Goal: Transaction & Acquisition: Book appointment/travel/reservation

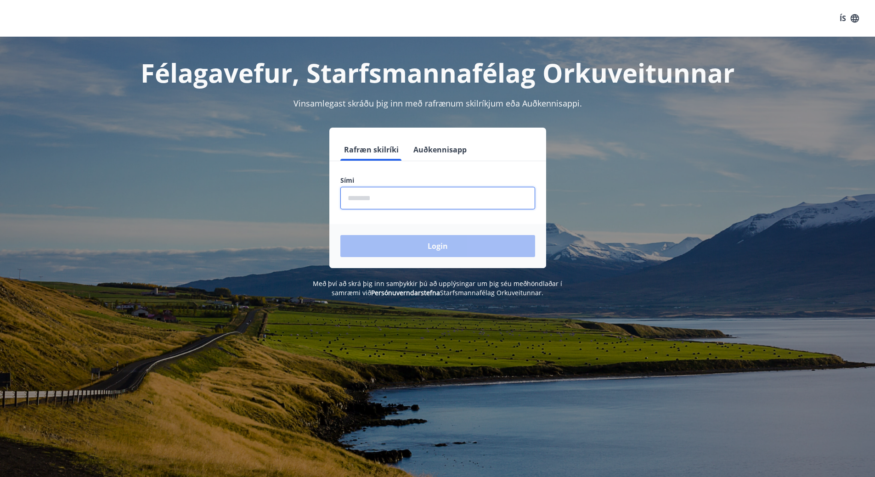
click at [353, 198] on input "phone" at bounding box center [437, 198] width 195 height 23
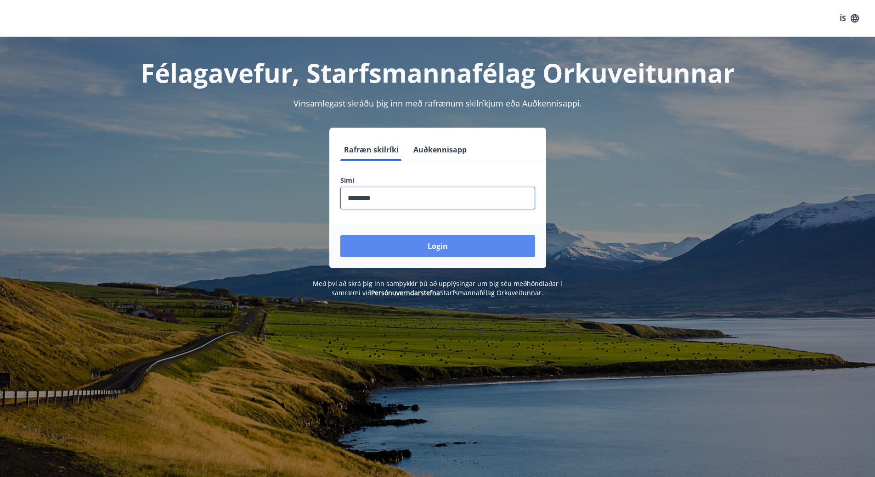
type input "********"
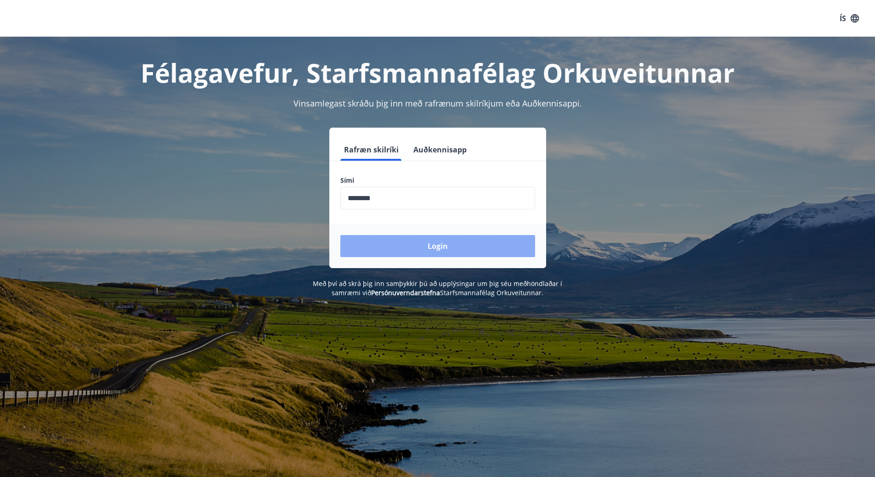
click at [454, 246] on button "Login" at bounding box center [437, 246] width 195 height 22
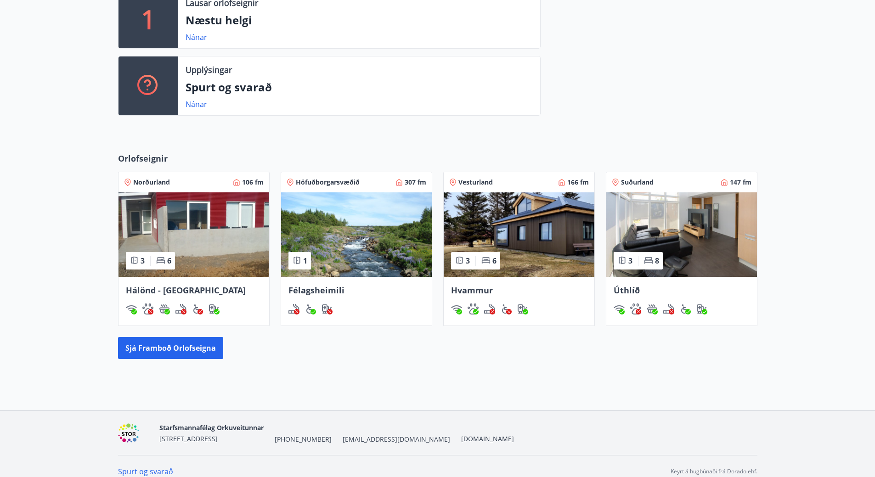
scroll to position [276, 0]
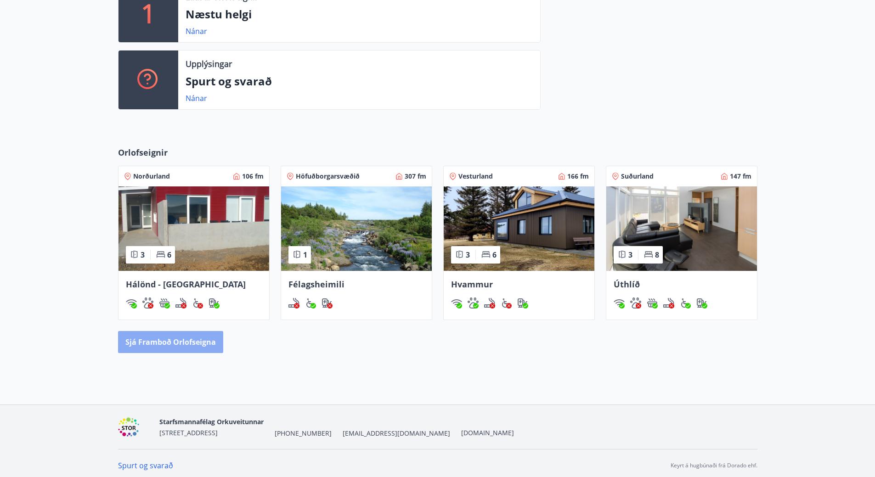
click at [197, 343] on button "Sjá framboð orlofseigna" at bounding box center [170, 342] width 105 height 22
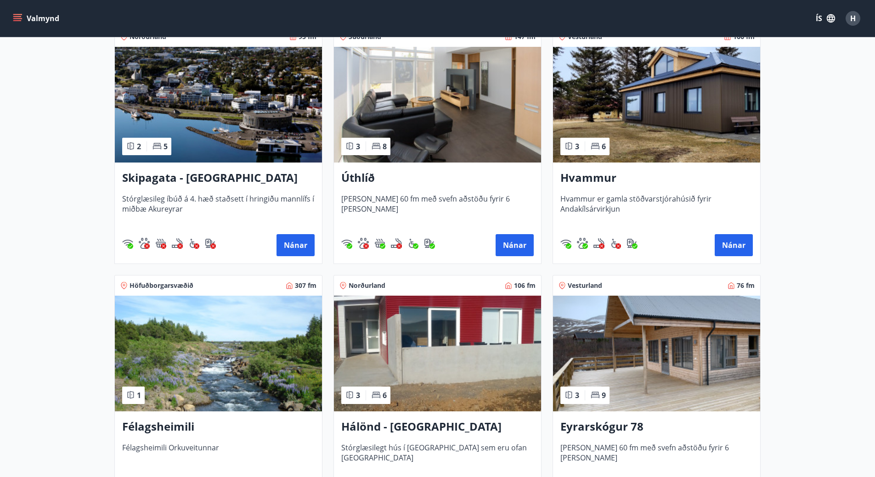
scroll to position [230, 0]
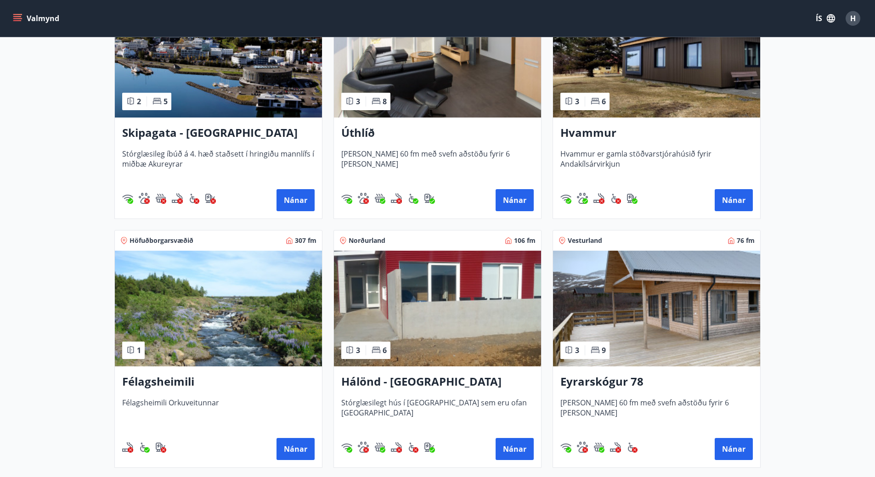
click at [432, 307] on img at bounding box center [437, 309] width 207 height 116
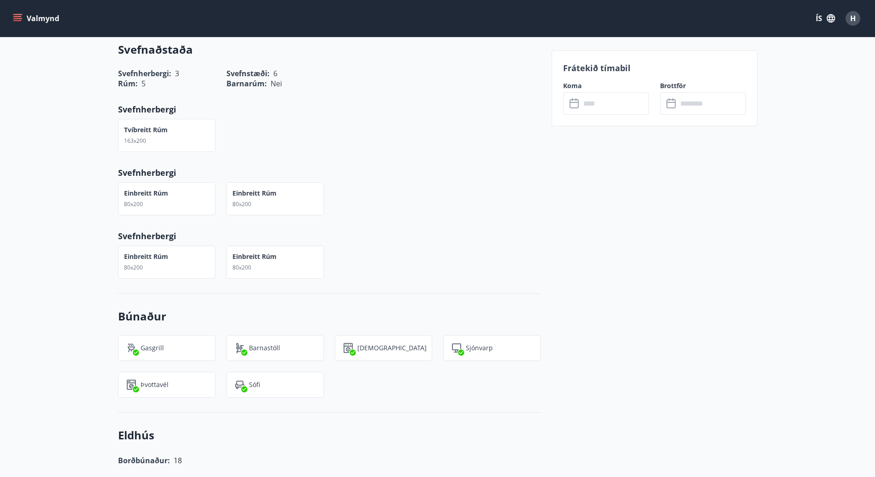
scroll to position [1057, 0]
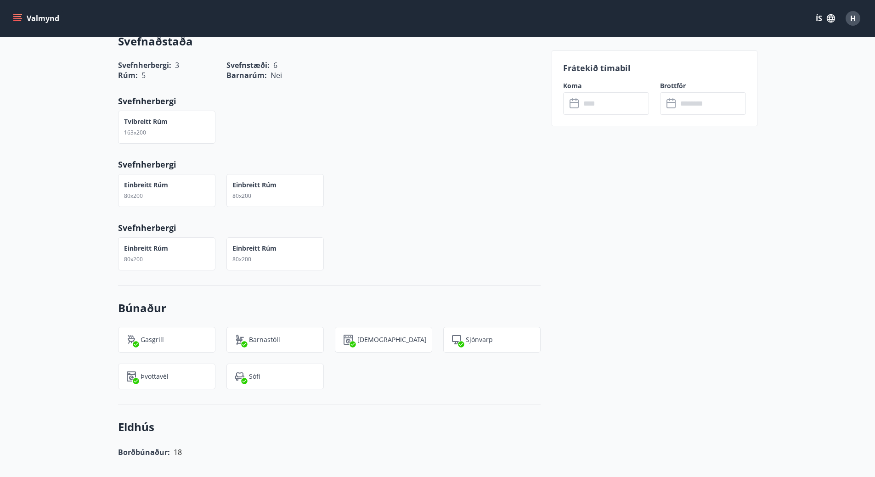
drag, startPoint x: 425, startPoint y: 306, endPoint x: 422, endPoint y: 374, distance: 68.5
click at [423, 405] on div "Eldhús Borðbúnaður: 18 Uppþvottavél Örbylgjuofn Ísskápur með frysti Kaffivél Of…" at bounding box center [329, 482] width 423 height 154
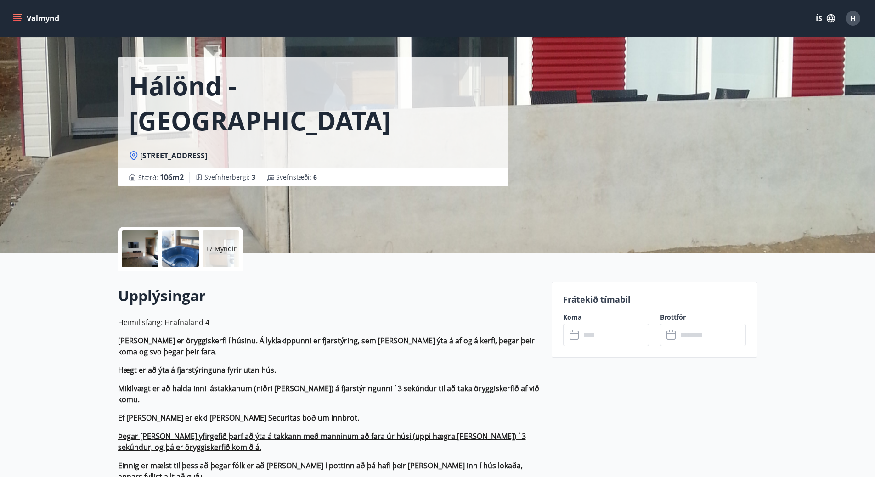
scroll to position [0, 0]
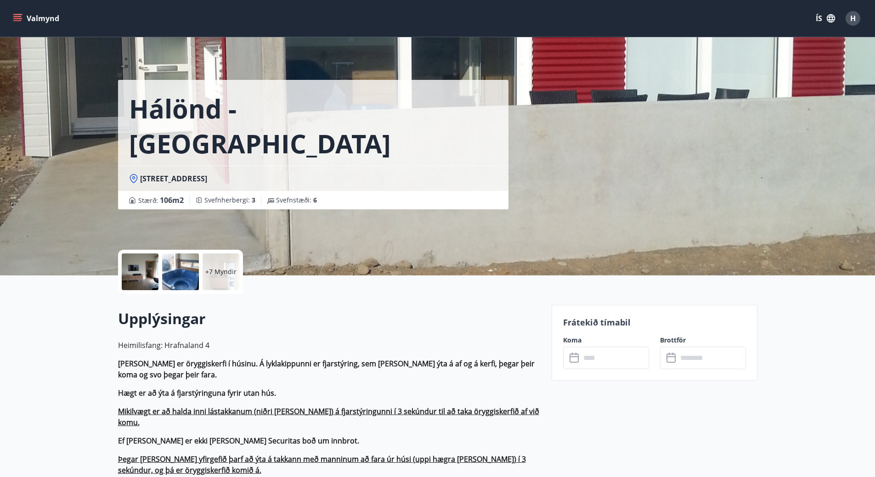
click at [41, 18] on button "Valmynd" at bounding box center [37, 18] width 52 height 17
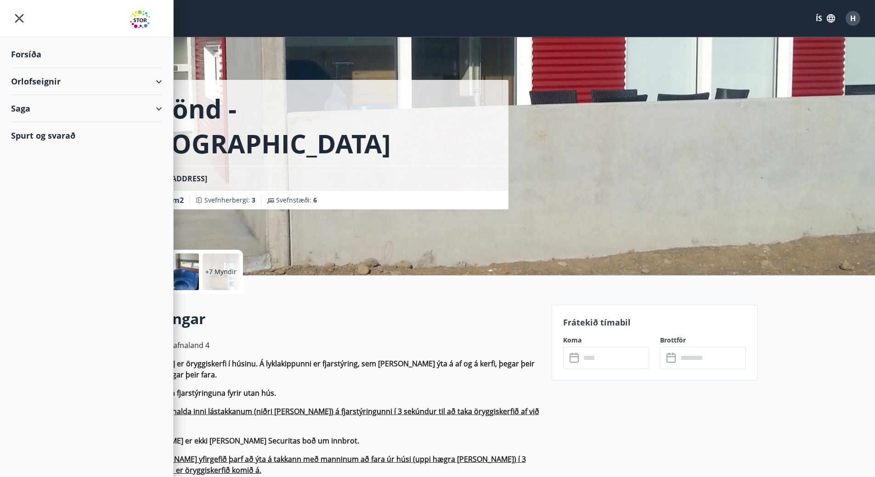
click at [35, 54] on div "Forsíða" at bounding box center [86, 54] width 151 height 27
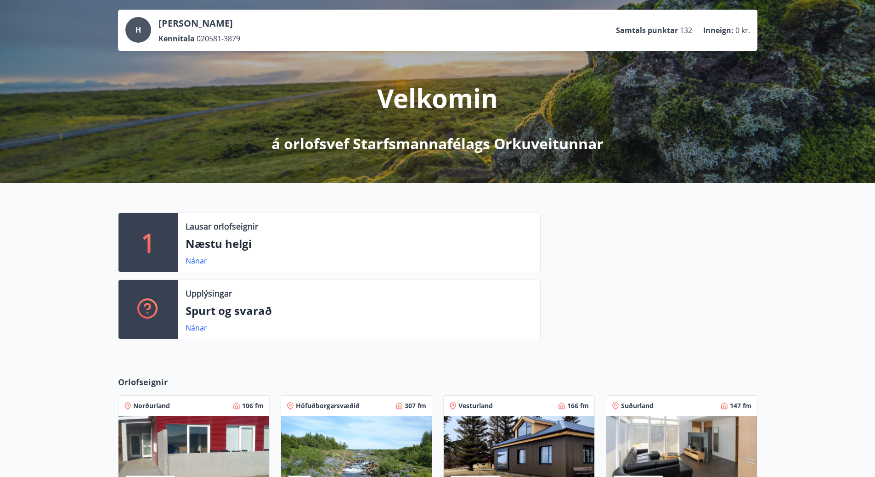
scroll to position [92, 0]
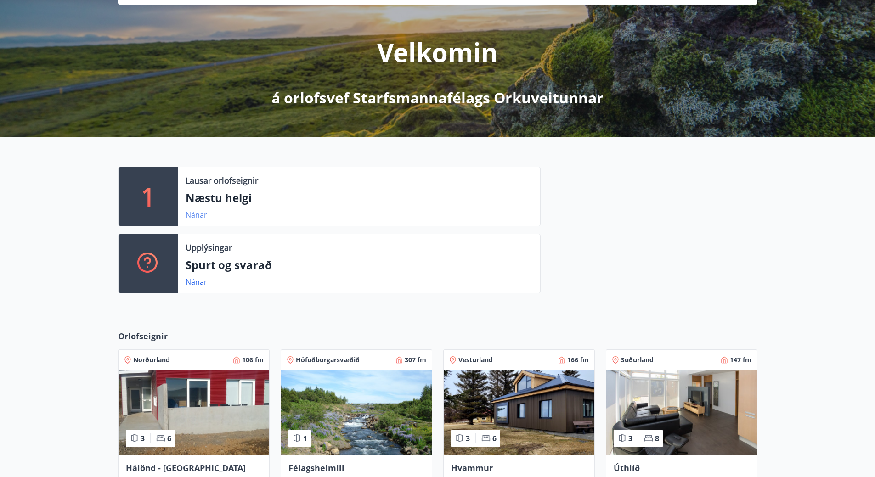
click at [195, 215] on link "Nánar" at bounding box center [197, 215] width 22 height 10
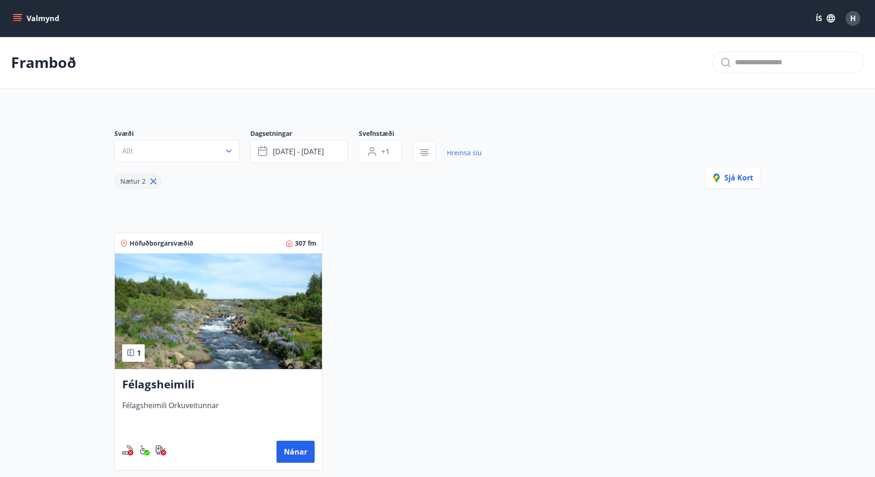
click at [42, 23] on button "Valmynd" at bounding box center [37, 18] width 52 height 17
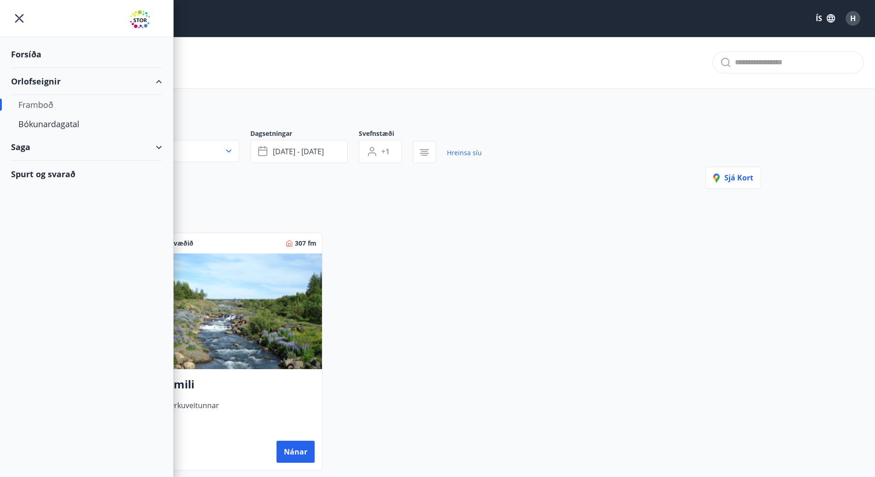
click at [23, 57] on div "Forsíða" at bounding box center [86, 54] width 151 height 27
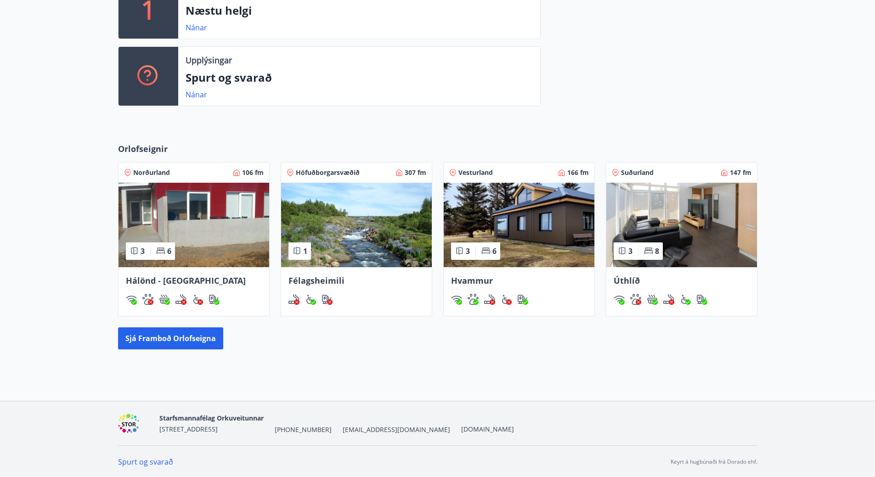
scroll to position [280, 0]
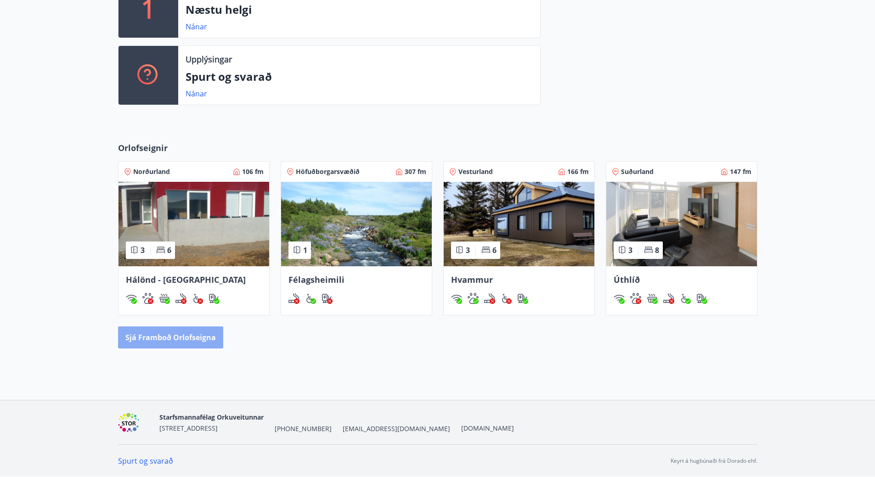
click at [177, 337] on button "Sjá framboð orlofseigna" at bounding box center [170, 338] width 105 height 22
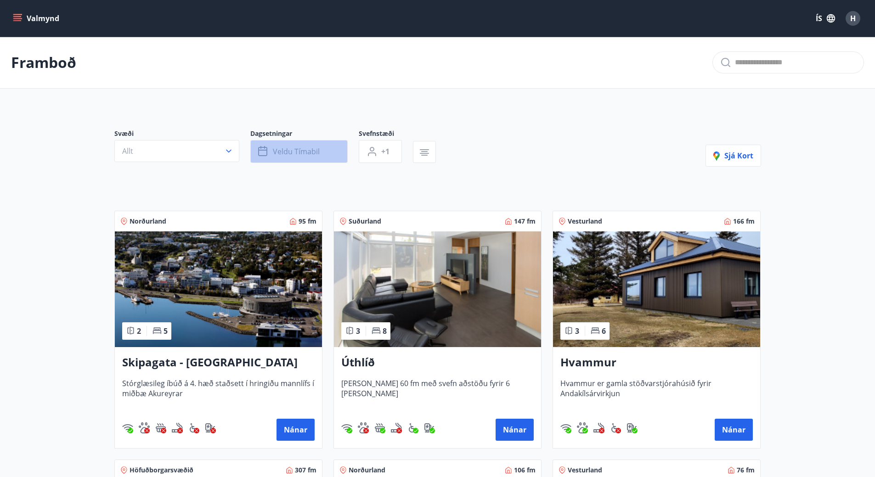
click at [280, 146] on button "Veldu tímabil" at bounding box center [298, 151] width 97 height 23
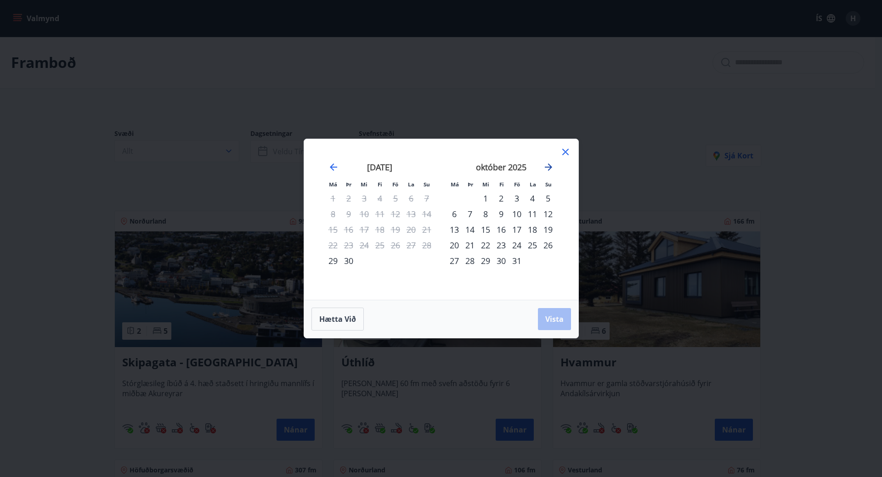
click at [549, 165] on icon "Move forward to switch to the next month." at bounding box center [548, 167] width 11 height 11
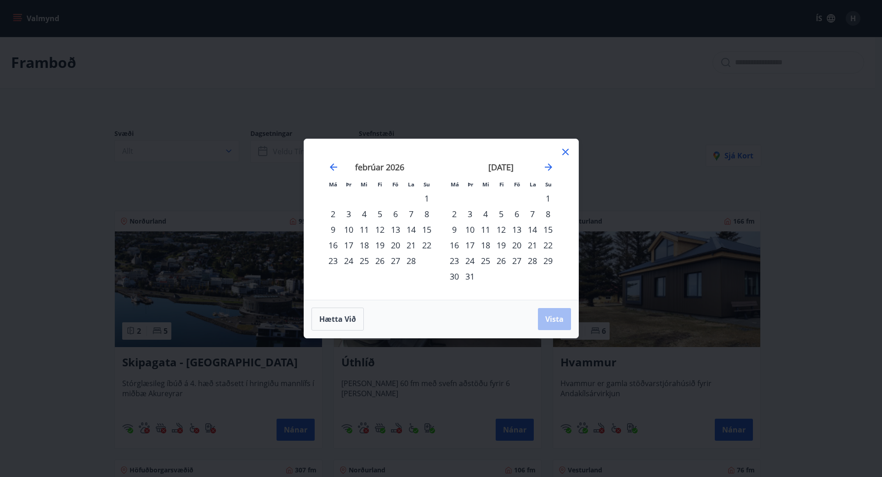
click at [501, 212] on div "5" at bounding box center [501, 214] width 16 height 16
click at [455, 230] on div "9" at bounding box center [455, 230] width 16 height 16
click at [549, 323] on span "Vista" at bounding box center [554, 319] width 18 height 10
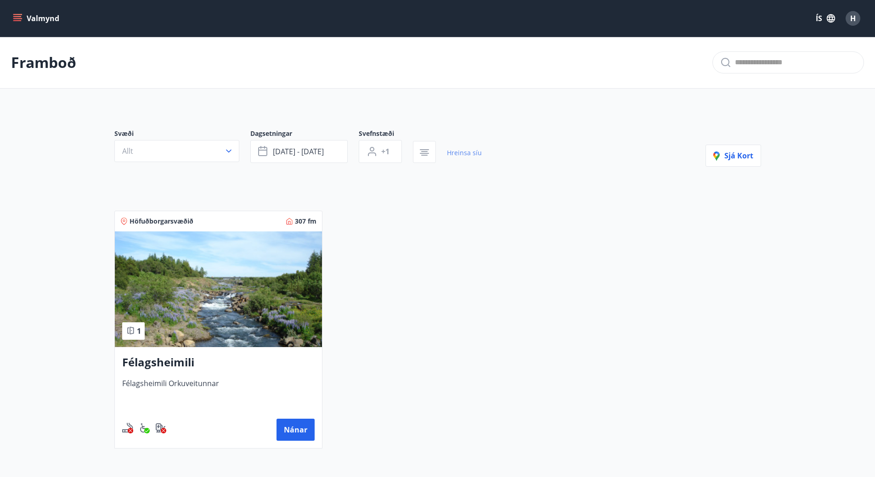
click at [462, 155] on link "Hreinsa síu" at bounding box center [464, 153] width 35 height 20
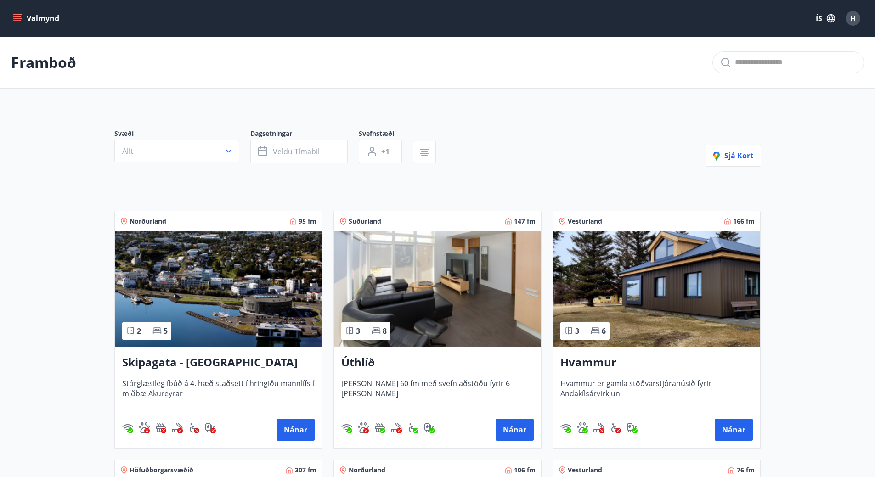
click at [28, 20] on button "Valmynd" at bounding box center [37, 18] width 52 height 17
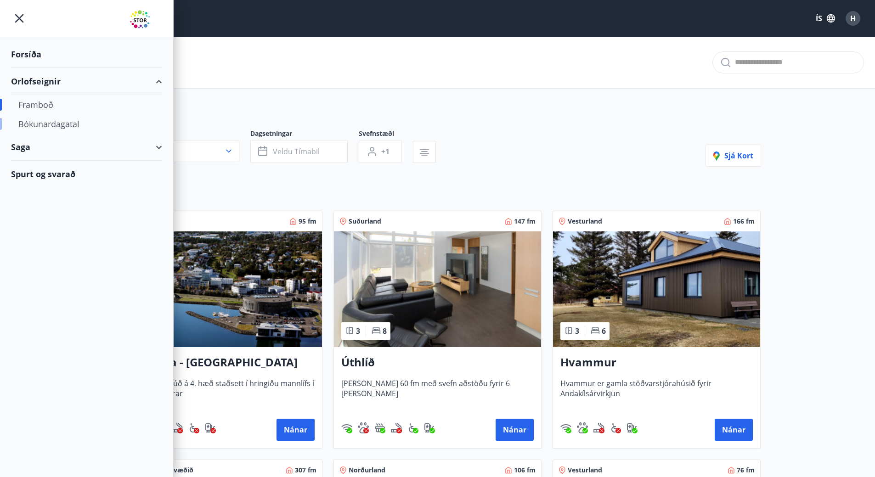
click at [63, 122] on div "Bókunardagatal" at bounding box center [86, 123] width 136 height 19
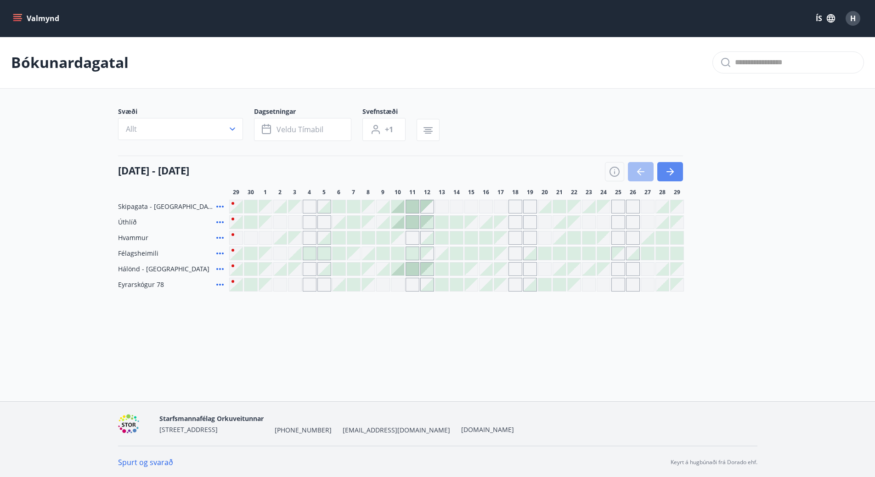
click at [675, 176] on icon "button" at bounding box center [670, 171] width 11 height 11
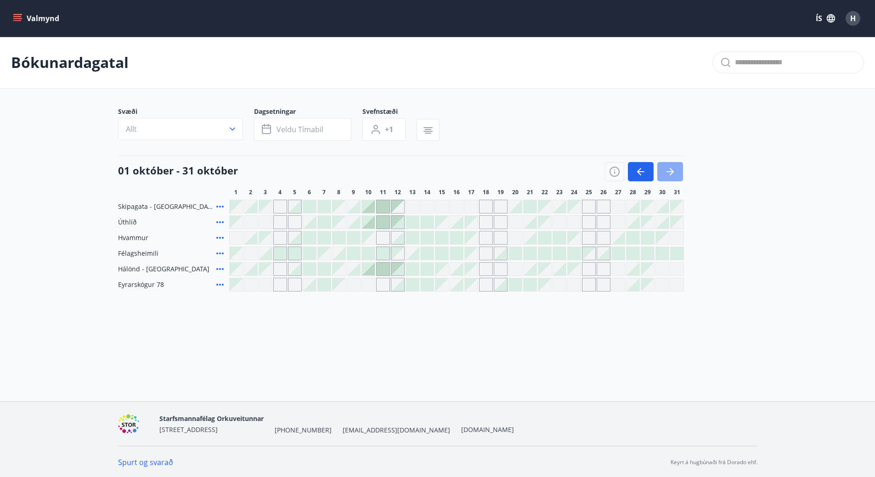
click at [673, 176] on icon "button" at bounding box center [670, 171] width 11 height 11
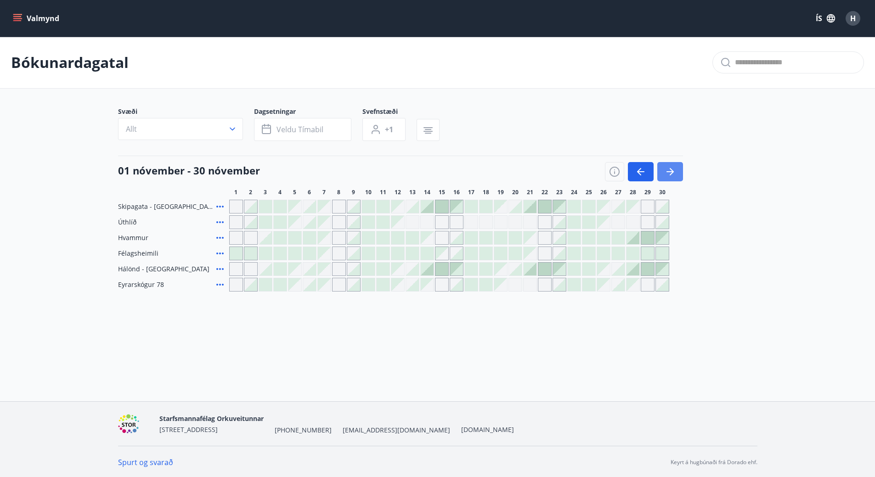
click at [673, 173] on icon "button" at bounding box center [670, 171] width 11 height 11
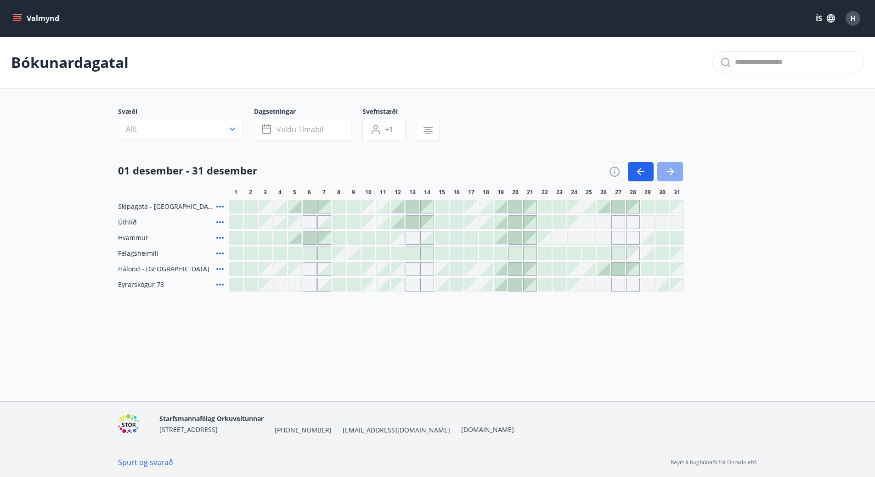
click at [673, 173] on icon "button" at bounding box center [670, 171] width 11 height 11
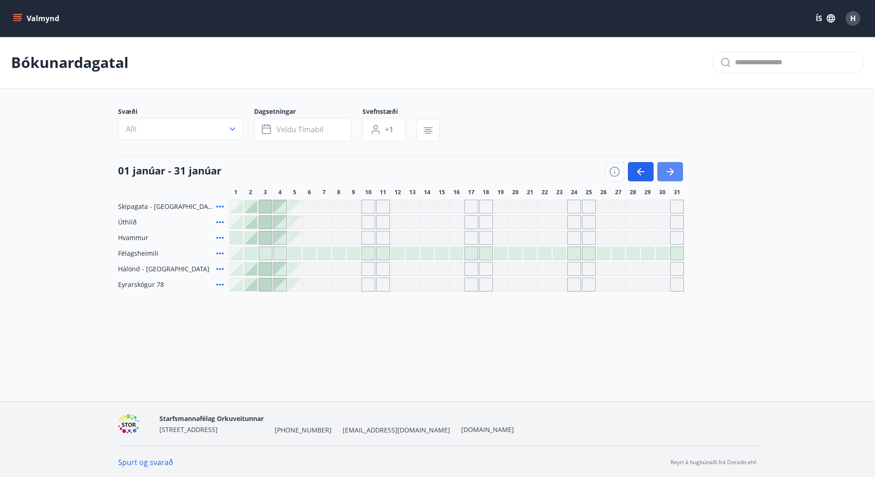
click at [673, 171] on icon "button" at bounding box center [672, 171] width 4 height 7
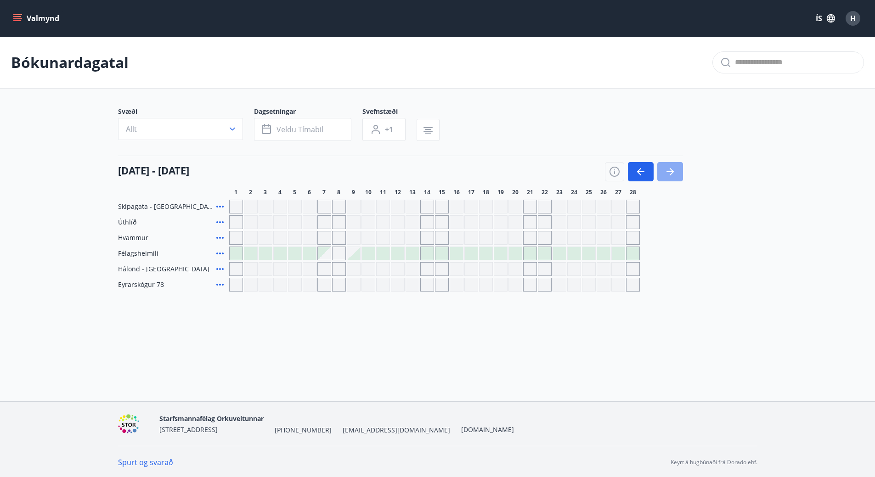
click at [674, 169] on icon "button" at bounding box center [670, 171] width 11 height 11
click at [498, 270] on div "Gráir dagar eru ekki bókanlegir" at bounding box center [501, 269] width 14 height 14
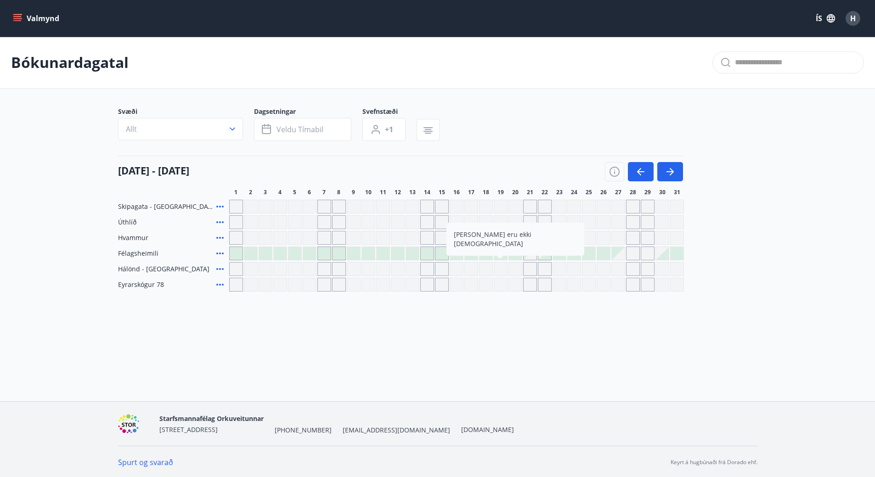
click at [505, 269] on div "Gráir dagar eru ekki bókanlegir" at bounding box center [501, 269] width 14 height 14
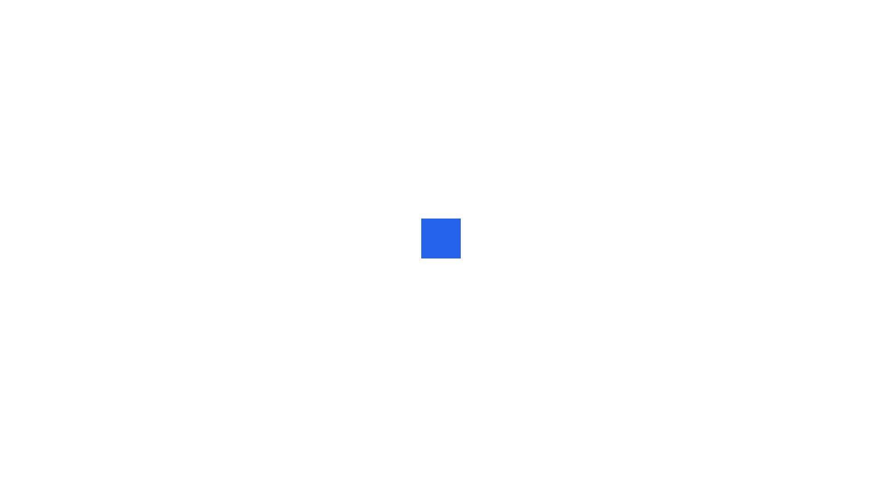
click at [598, 324] on div at bounding box center [441, 238] width 882 height 477
click at [410, 168] on div at bounding box center [441, 238] width 882 height 477
click at [92, 29] on div at bounding box center [441, 238] width 882 height 477
click at [57, 105] on div at bounding box center [441, 238] width 882 height 477
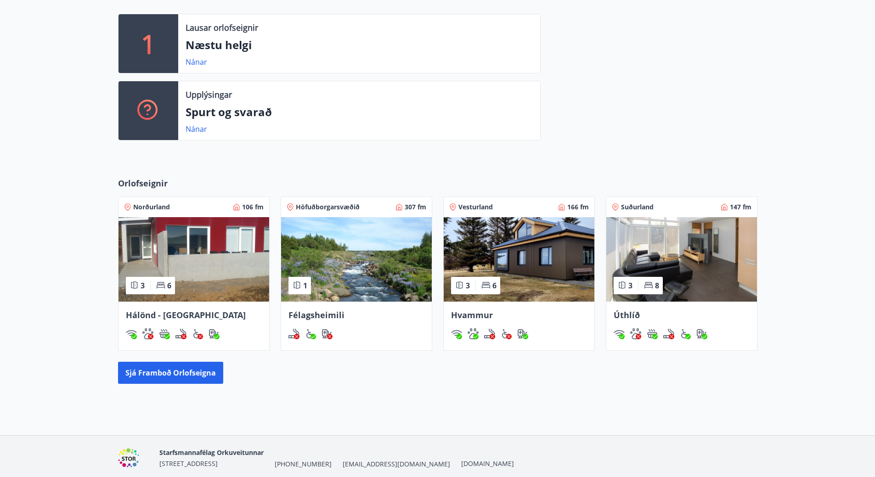
scroll to position [280, 0]
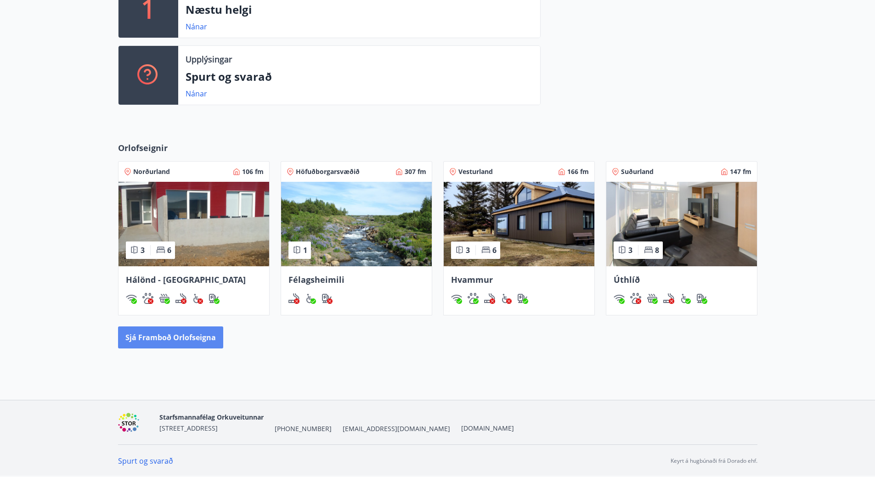
click at [177, 345] on button "Sjá framboð orlofseigna" at bounding box center [170, 338] width 105 height 22
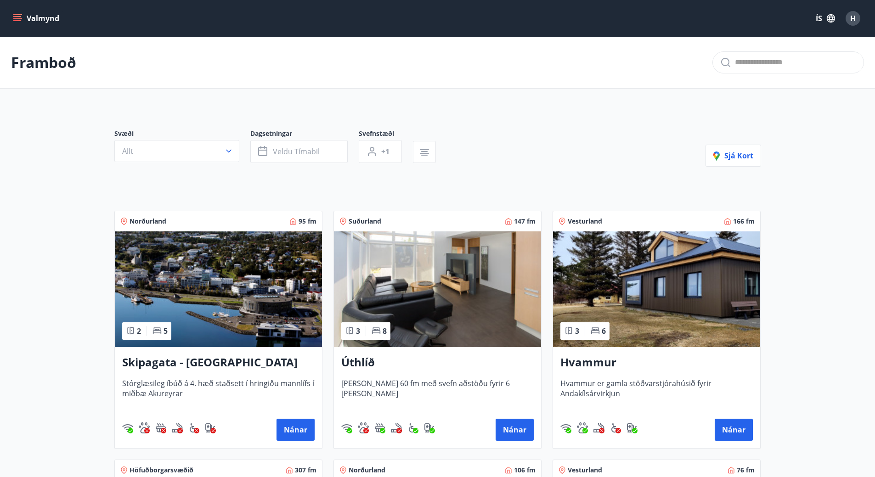
click at [17, 13] on button "Valmynd" at bounding box center [37, 18] width 52 height 17
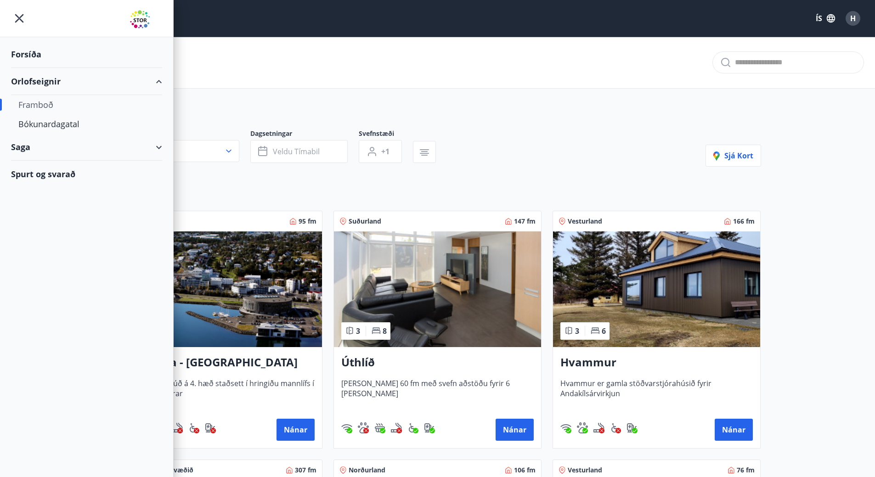
click at [26, 54] on div "Forsíða" at bounding box center [86, 54] width 151 height 27
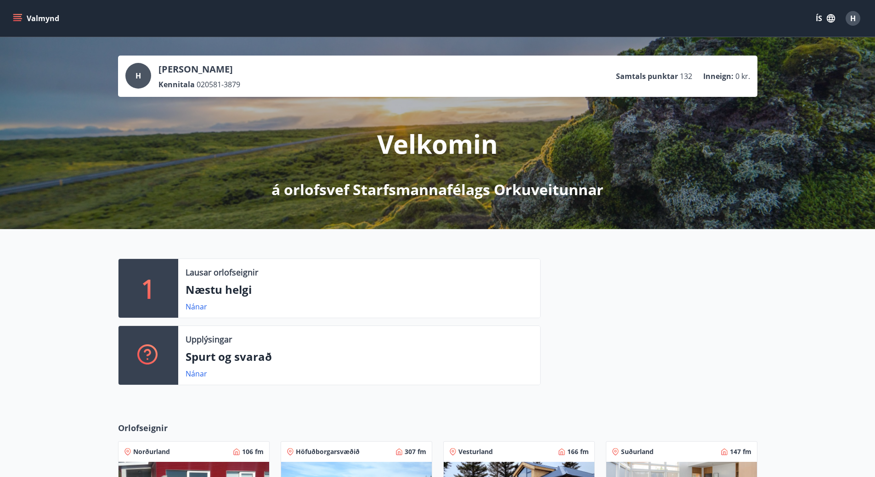
click at [19, 17] on icon "menu" at bounding box center [17, 16] width 8 height 1
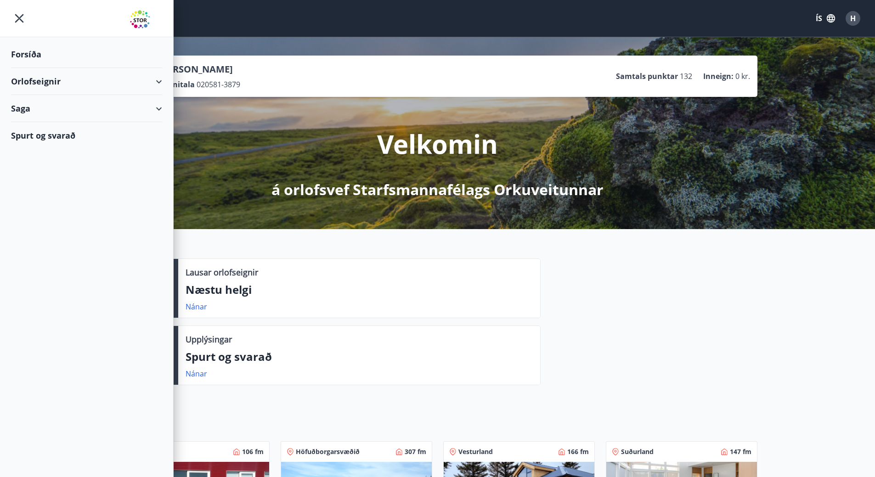
click at [160, 82] on div "Orlofseignir" at bounding box center [86, 81] width 151 height 27
click at [74, 124] on div "Bókunardagatal" at bounding box center [86, 123] width 136 height 19
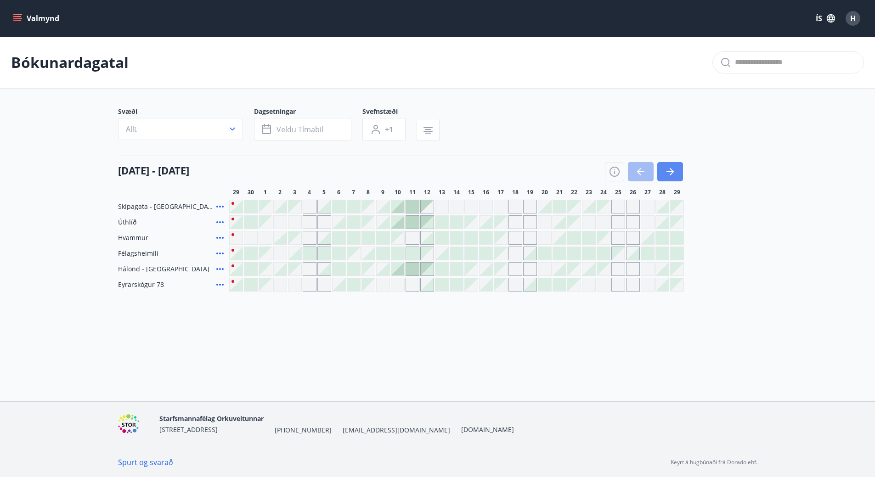
click at [677, 168] on button "button" at bounding box center [671, 171] width 26 height 19
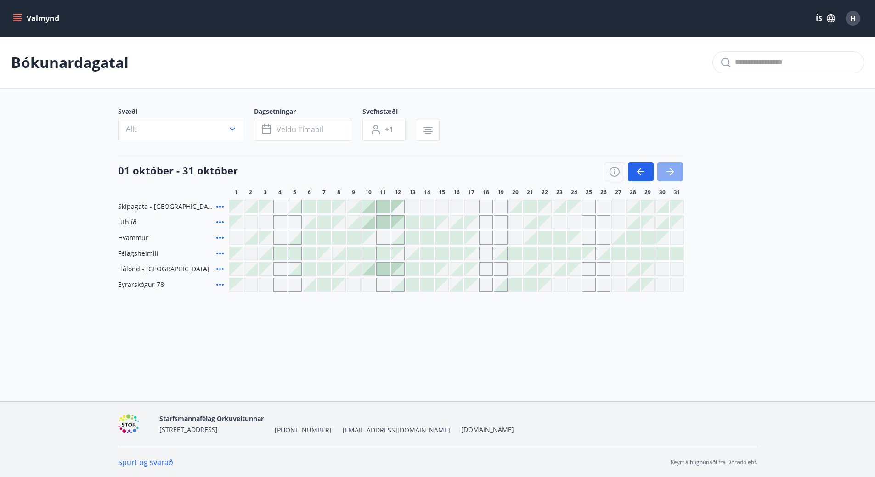
click at [677, 169] on button "button" at bounding box center [671, 171] width 26 height 19
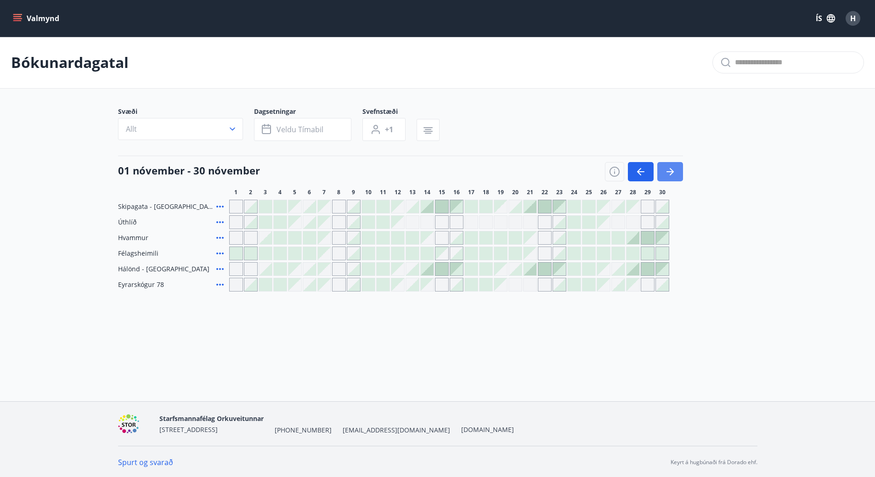
click at [677, 169] on button "button" at bounding box center [671, 171] width 26 height 19
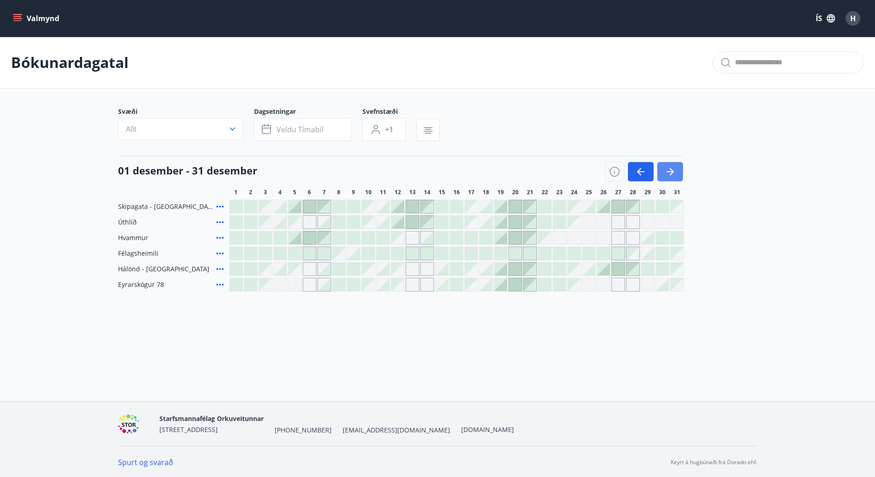
click at [674, 177] on icon "button" at bounding box center [670, 171] width 11 height 11
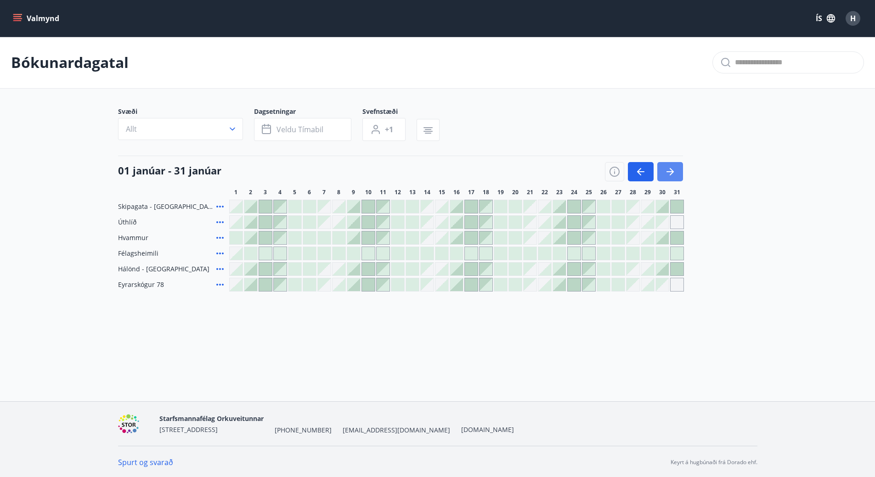
click at [674, 176] on icon "button" at bounding box center [670, 171] width 11 height 11
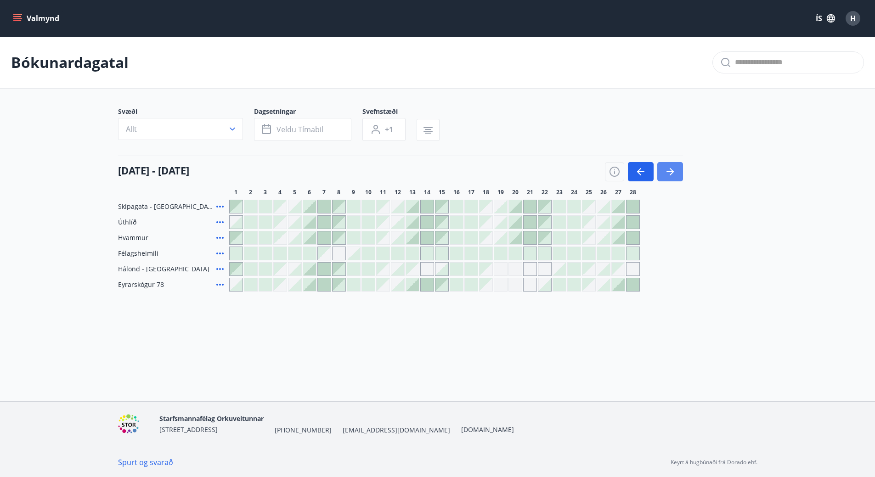
click at [674, 174] on icon "button" at bounding box center [670, 171] width 11 height 11
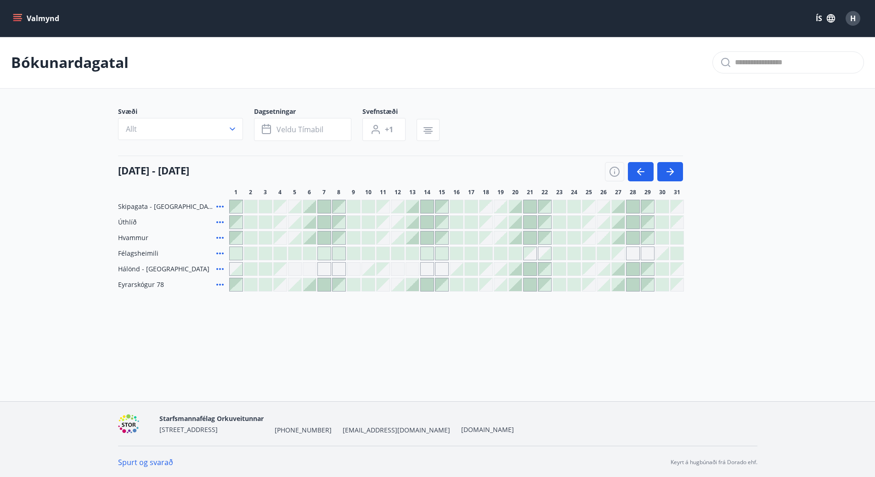
click at [394, 269] on div "Gráir dagar eru ekki bókanlegir" at bounding box center [398, 269] width 14 height 14
click at [400, 270] on div "Gráir dagar eru ekki bókanlegir" at bounding box center [398, 269] width 14 height 14
click at [442, 272] on div "Gráir dagar eru ekki bókanlegir" at bounding box center [442, 269] width 14 height 14
click at [427, 271] on div "Gráir dagar eru ekki bókanlegir" at bounding box center [427, 269] width 14 height 14
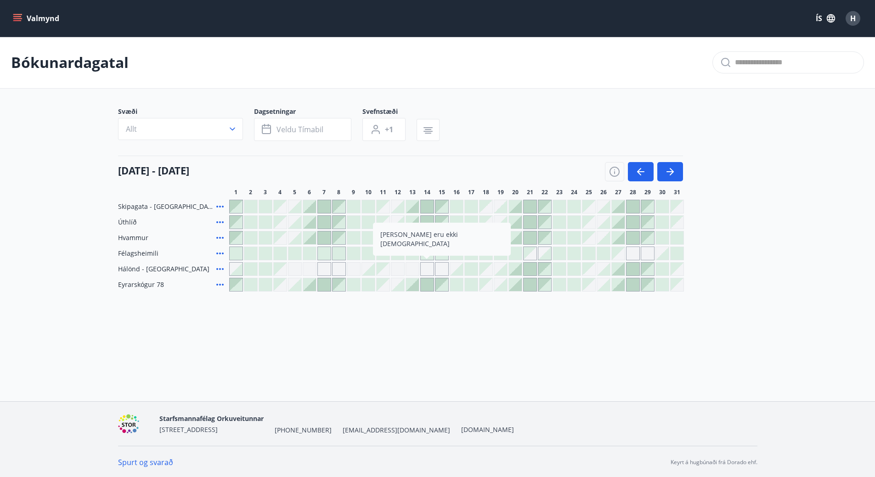
click at [416, 269] on div "Gráir dagar eru ekki bókanlegir" at bounding box center [413, 269] width 14 height 14
click at [425, 268] on div "Gráir dagar eru ekki bókanlegir" at bounding box center [427, 269] width 14 height 14
click at [220, 267] on icon at bounding box center [220, 269] width 11 height 11
click at [413, 269] on div "Gráir dagar eru ekki bókanlegir" at bounding box center [413, 269] width 14 height 14
click at [516, 271] on div at bounding box center [515, 269] width 13 height 13
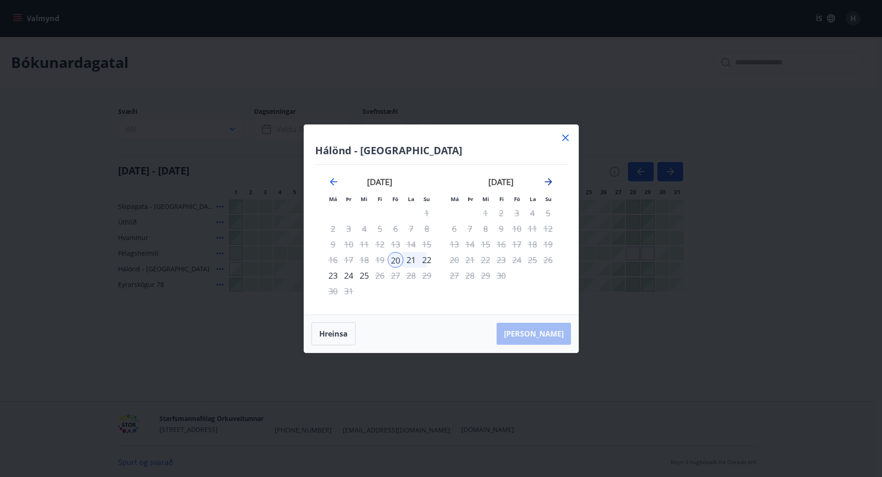
click at [549, 180] on icon "Move forward to switch to the next month." at bounding box center [548, 181] width 11 height 11
click at [333, 183] on icon "Move backward to switch to the previous month." at bounding box center [333, 181] width 11 height 11
click at [363, 275] on div "25" at bounding box center [365, 276] width 16 height 16
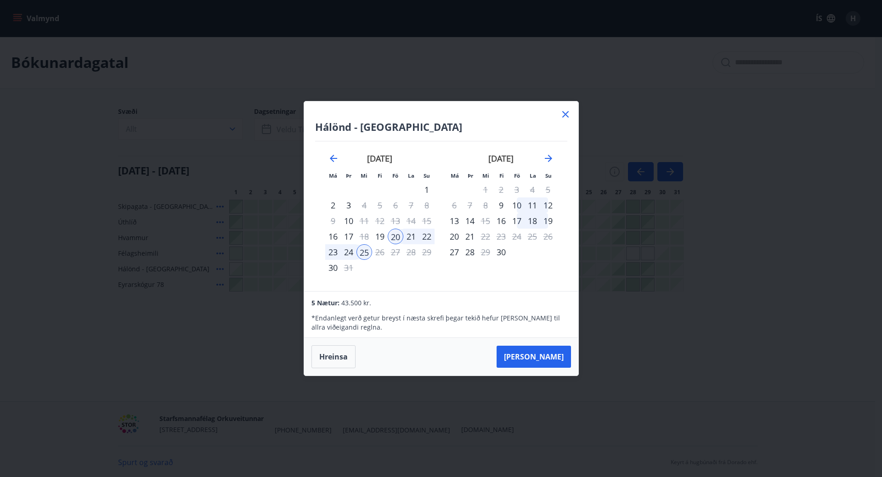
click at [352, 254] on div "24" at bounding box center [349, 252] width 16 height 16
click at [332, 254] on div "23" at bounding box center [333, 252] width 16 height 16
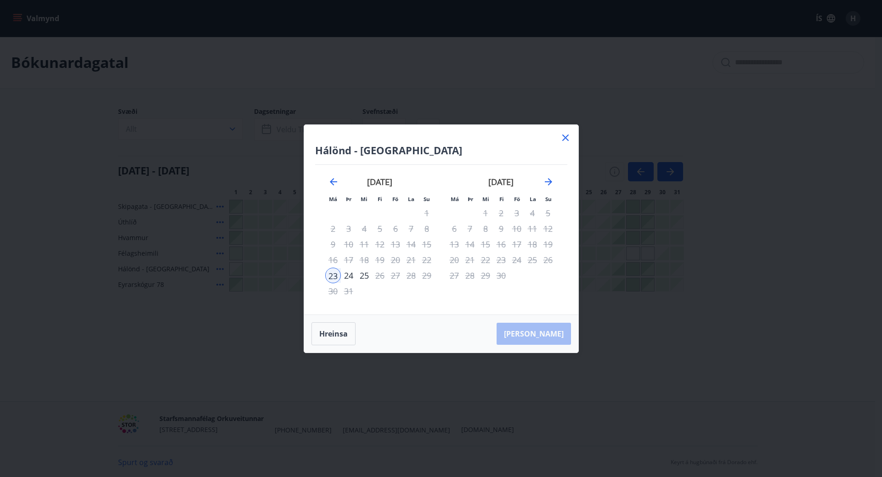
click at [395, 260] on div "20" at bounding box center [396, 260] width 16 height 16
click at [337, 180] on icon "Move backward to switch to the previous month." at bounding box center [333, 181] width 11 height 11
click at [336, 180] on icon "Move backward to switch to the previous month." at bounding box center [333, 181] width 11 height 11
click at [548, 183] on icon "Move forward to switch to the next month." at bounding box center [548, 181] width 11 height 11
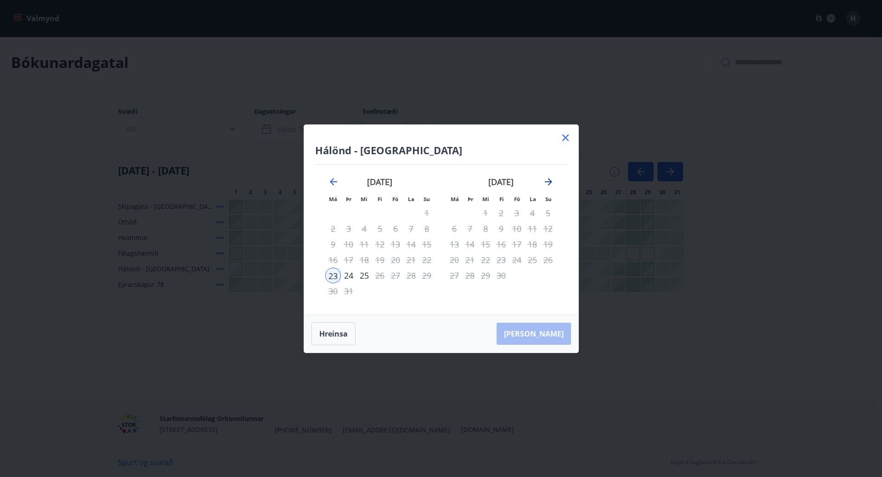
click at [548, 183] on icon "Move forward to switch to the next month." at bounding box center [548, 181] width 11 height 11
click at [333, 181] on icon "Move backward to switch to the previous month." at bounding box center [333, 181] width 11 height 11
click at [335, 181] on icon "Move backward to switch to the previous month." at bounding box center [333, 181] width 11 height 11
click at [566, 136] on icon at bounding box center [565, 137] width 11 height 11
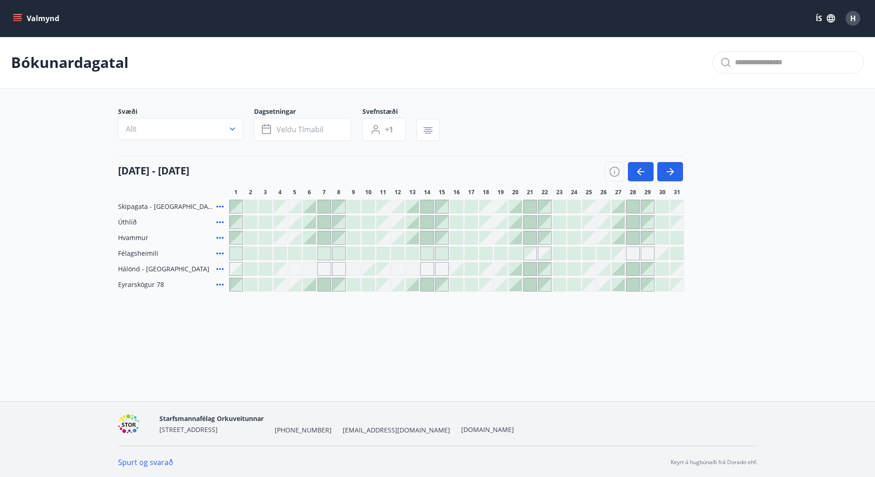
click at [222, 204] on icon at bounding box center [220, 206] width 11 height 11
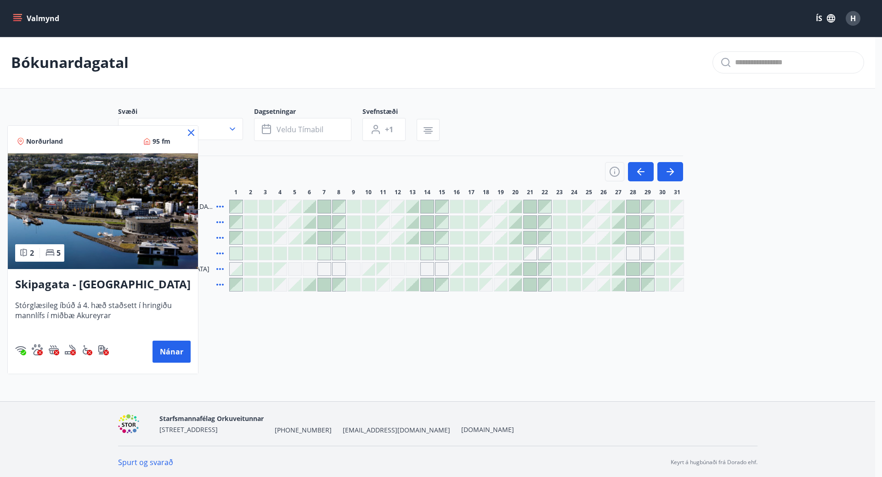
click at [190, 133] on icon at bounding box center [191, 132] width 11 height 11
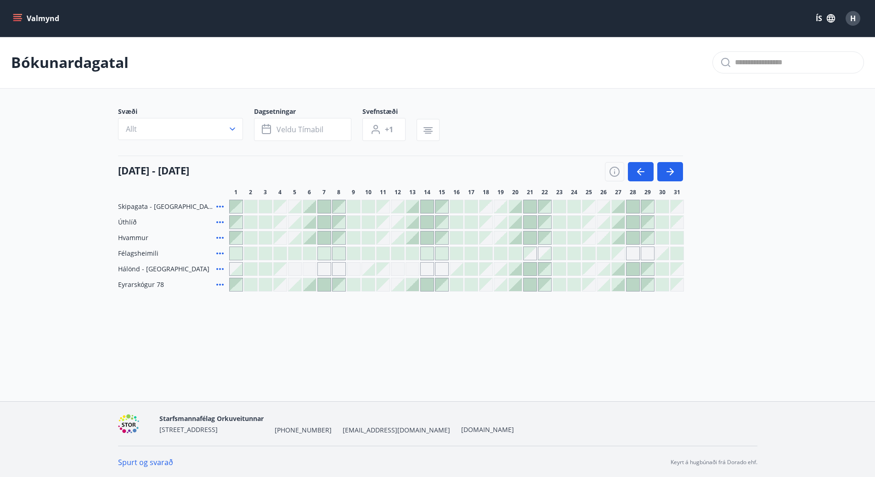
click at [395, 207] on div at bounding box center [397, 206] width 13 height 13
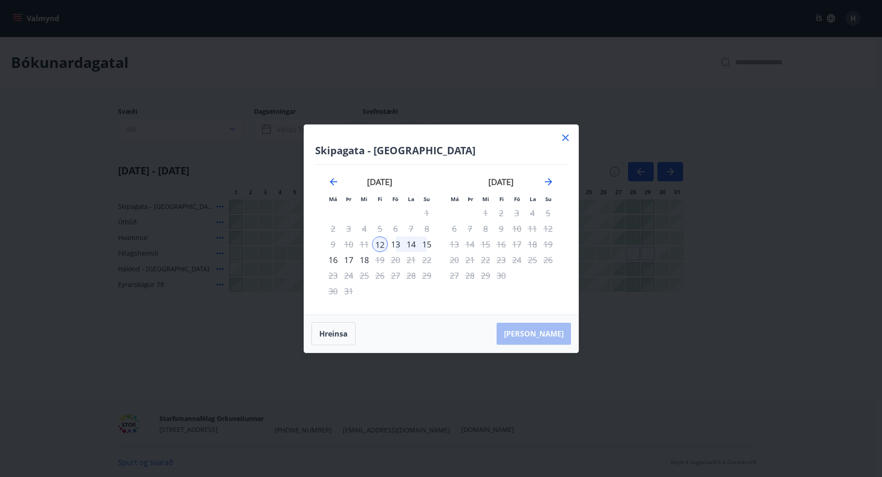
click at [330, 260] on div "16" at bounding box center [333, 260] width 16 height 16
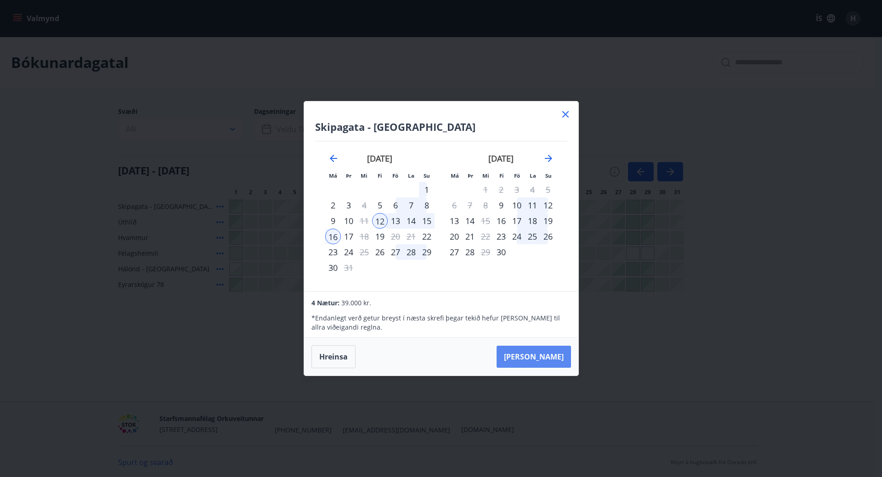
click at [545, 359] on button "Taka Frá" at bounding box center [534, 357] width 74 height 22
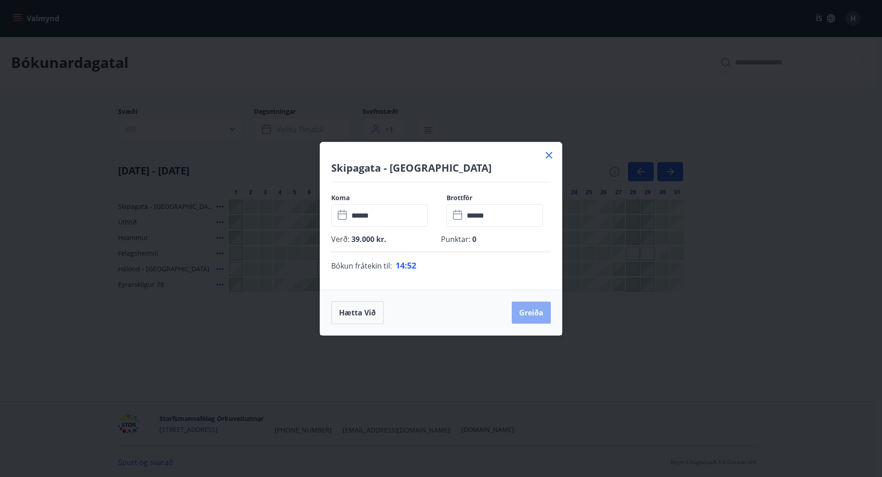
click at [530, 311] on button "Greiða" at bounding box center [531, 313] width 39 height 22
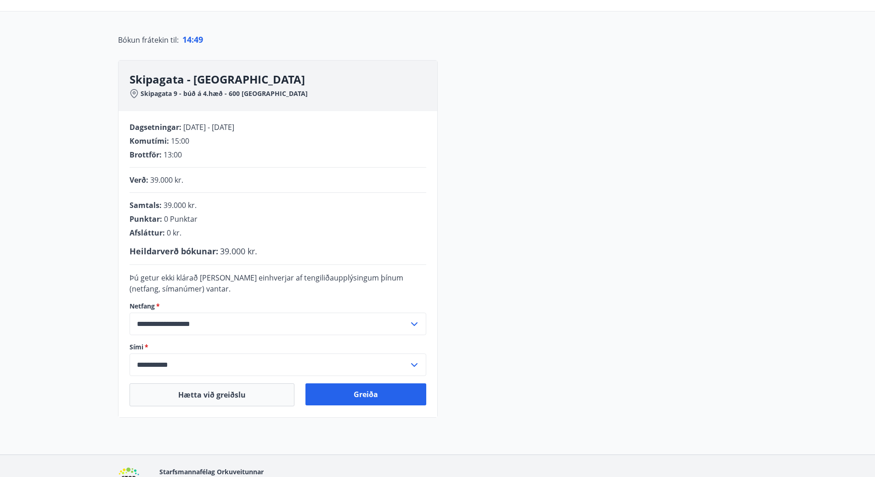
scroll to position [92, 0]
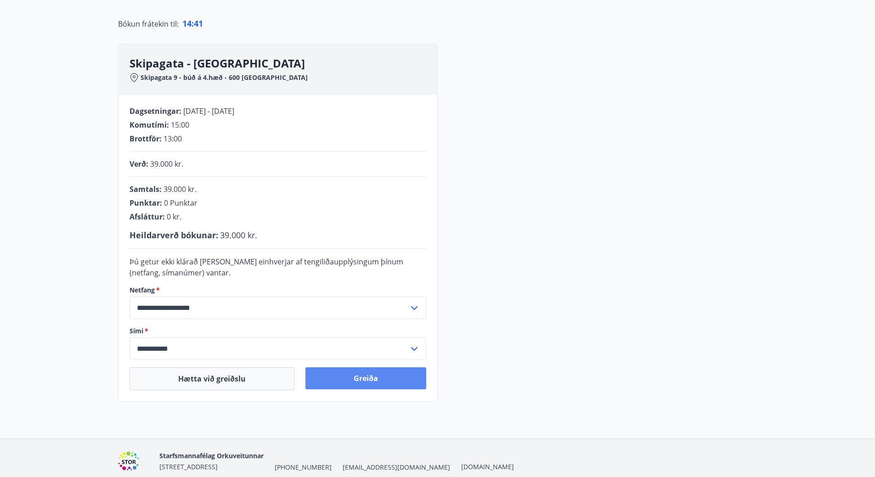
click at [345, 384] on button "Greiða" at bounding box center [366, 379] width 121 height 22
